Goal: Information Seeking & Learning: Learn about a topic

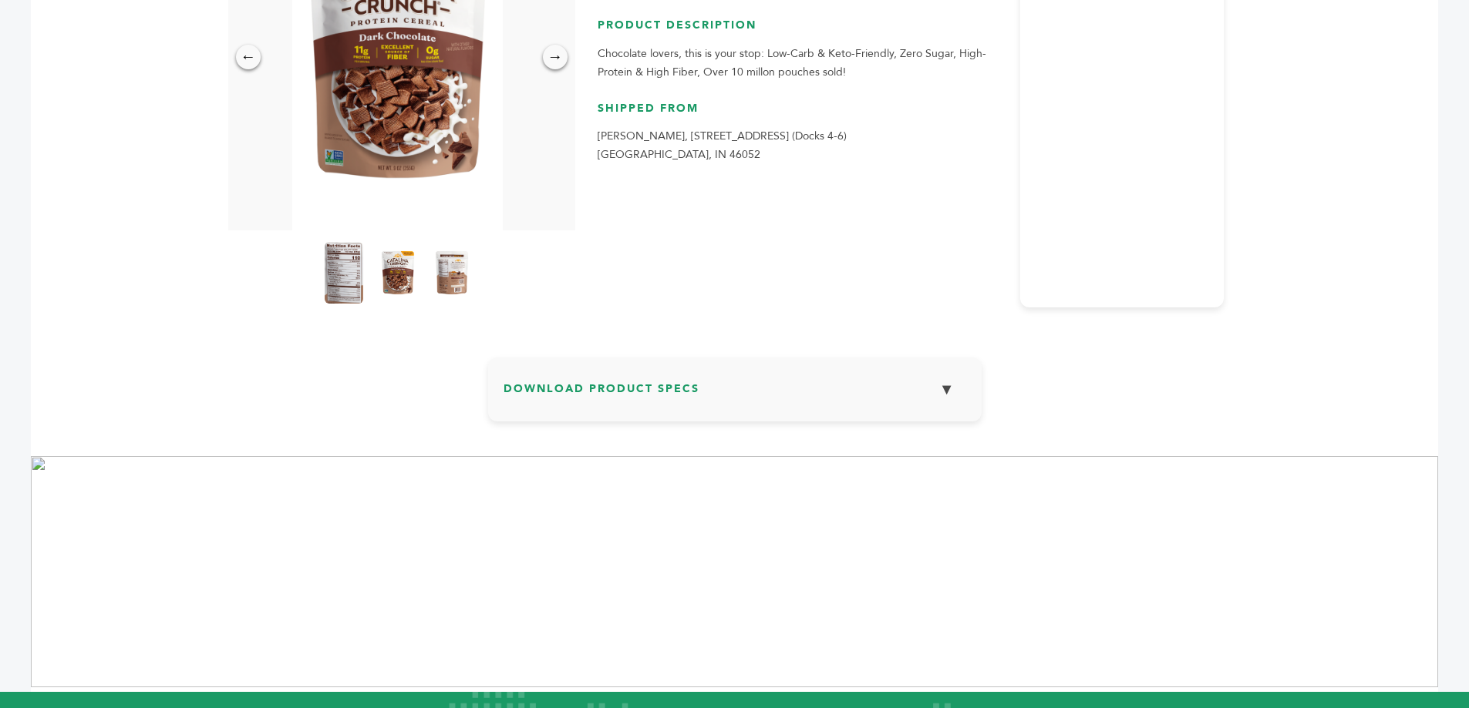
scroll to position [31, 0]
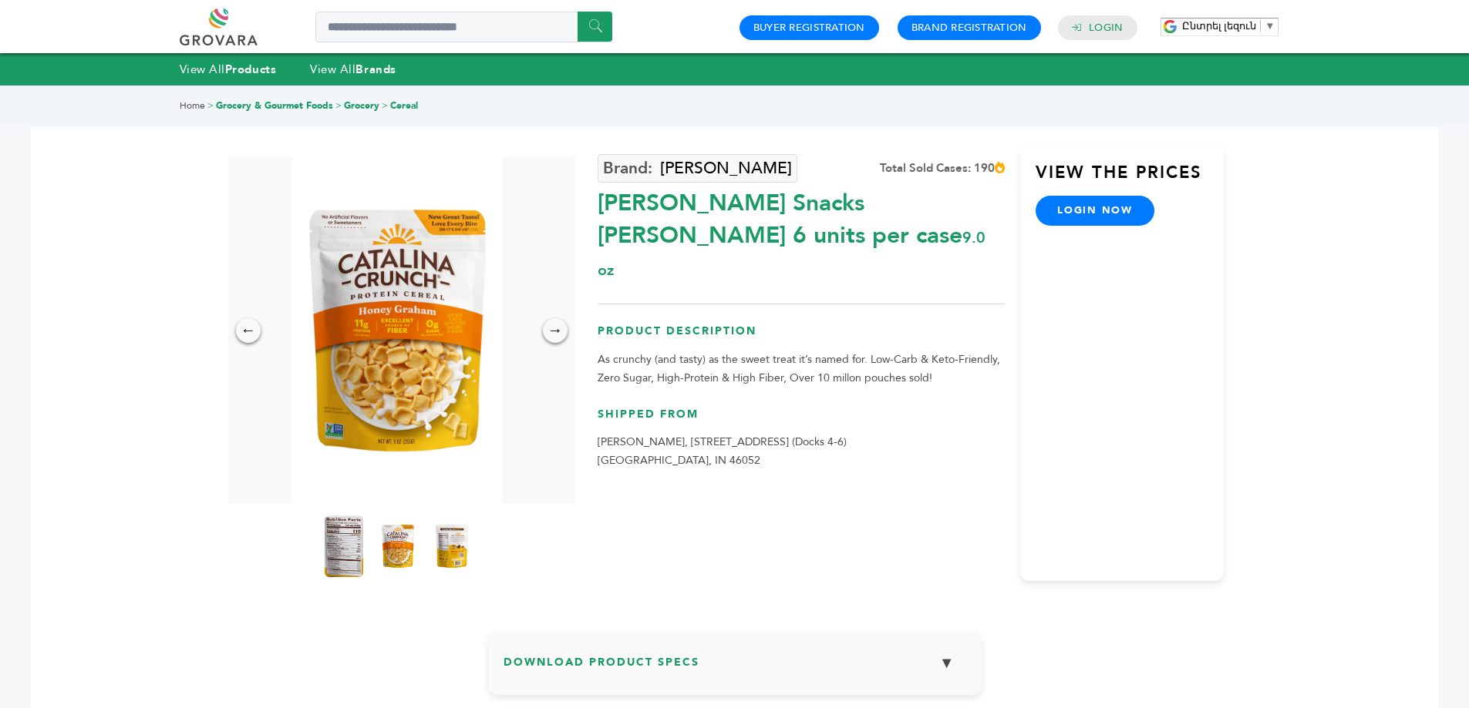
click at [194, 110] on link "Home" at bounding box center [192, 105] width 25 height 12
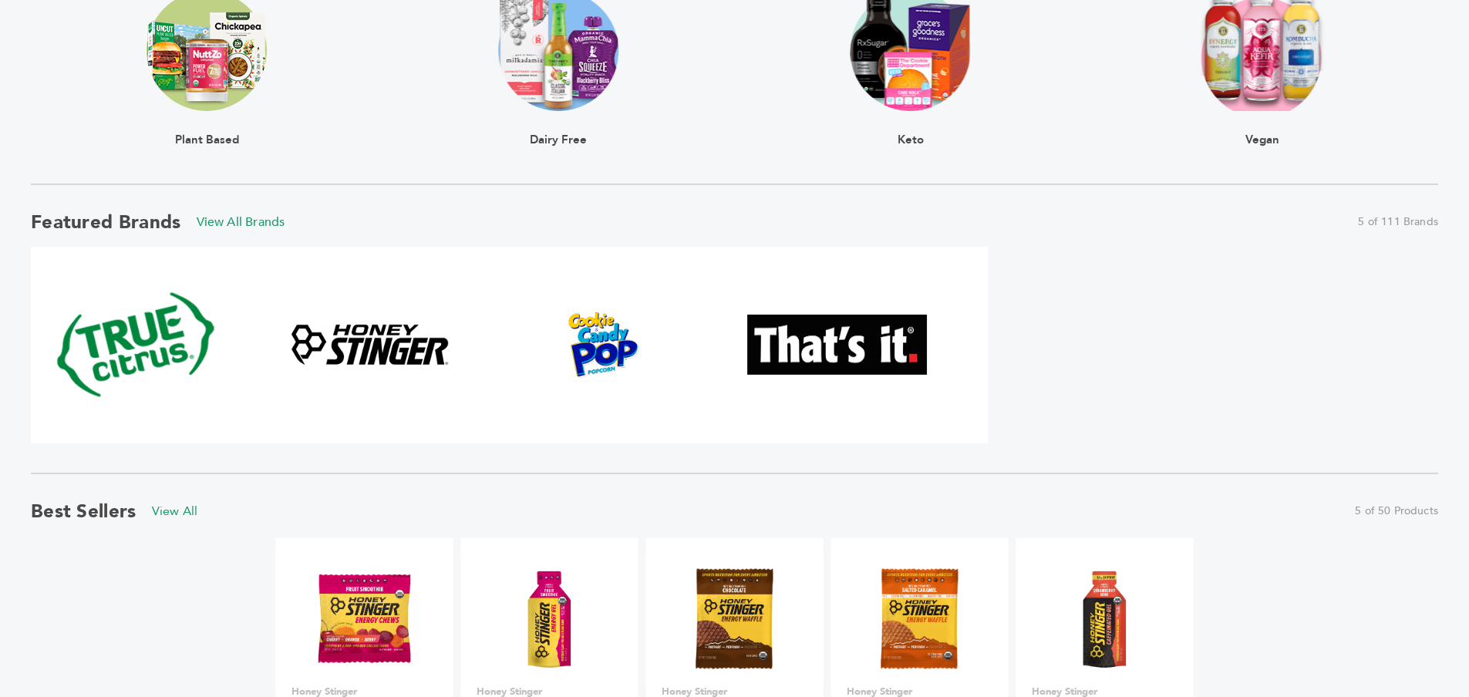
scroll to position [1382, 0]
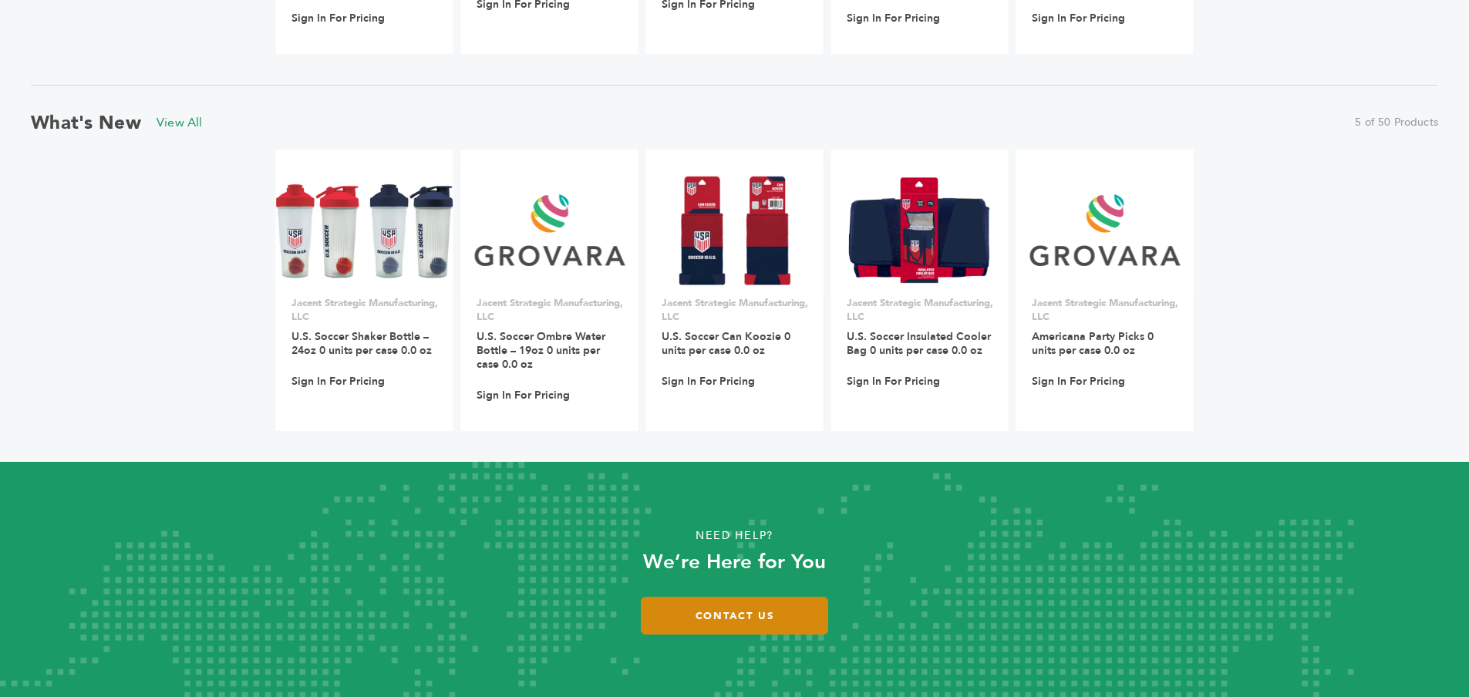
click at [759, 623] on link "Contact Us" at bounding box center [734, 616] width 187 height 38
click at [779, 616] on link "Contact Us" at bounding box center [734, 616] width 187 height 38
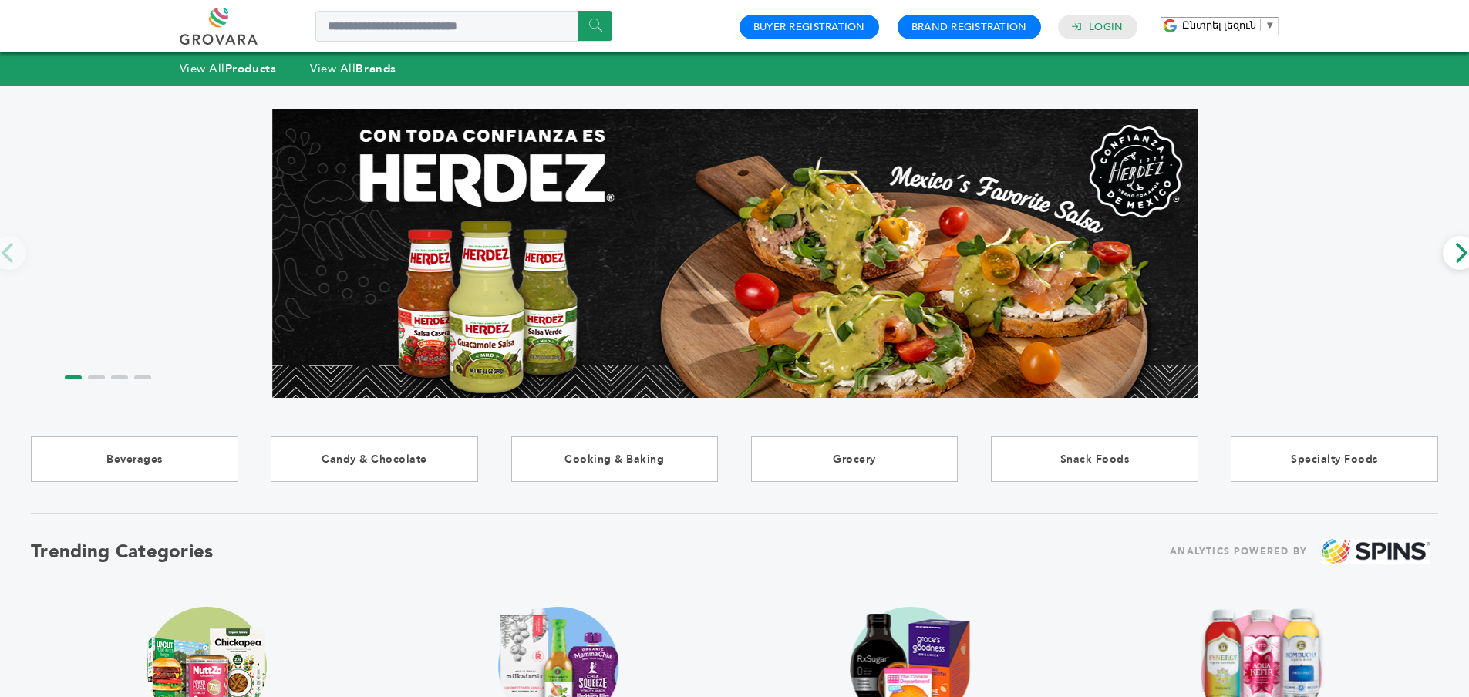
scroll to position [0, 0]
